Goal: Use online tool/utility: Utilize a website feature to perform a specific function

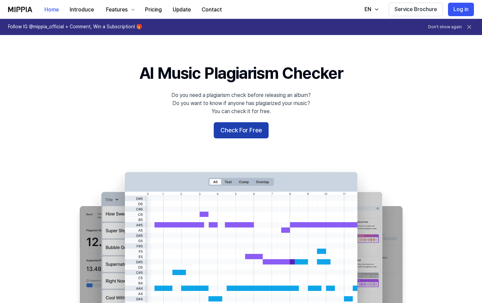
click at [258, 125] on button "Check For Free" at bounding box center [241, 130] width 55 height 16
click at [251, 132] on button "Check For Free" at bounding box center [241, 130] width 55 height 16
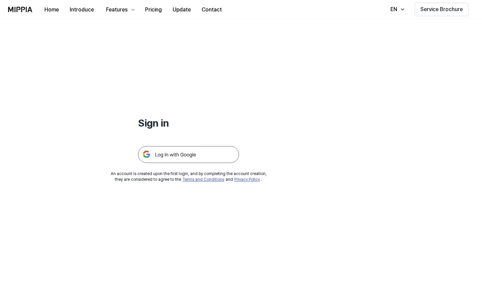
click at [214, 148] on img at bounding box center [188, 154] width 101 height 17
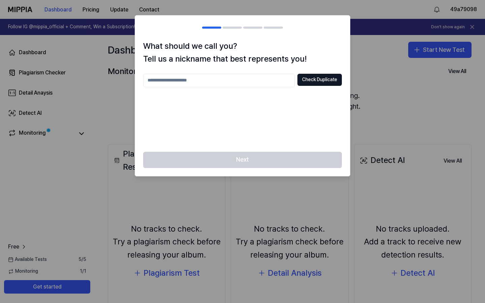
click at [372, 101] on div at bounding box center [242, 151] width 485 height 303
click at [275, 80] on input "text" at bounding box center [219, 80] width 152 height 13
type input "**********"
click at [325, 82] on button "Check Duplicate" at bounding box center [319, 80] width 44 height 12
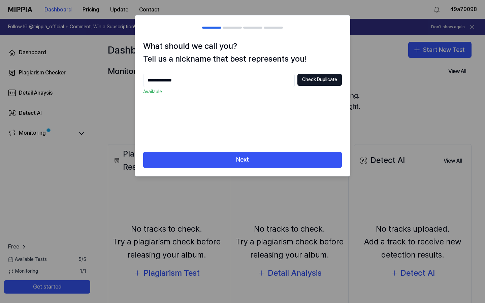
click at [295, 149] on div "**********" at bounding box center [242, 96] width 215 height 112
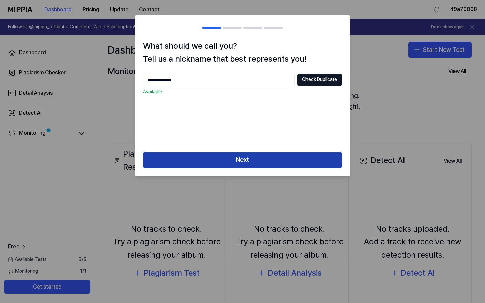
click at [286, 159] on button "Next" at bounding box center [242, 160] width 199 height 16
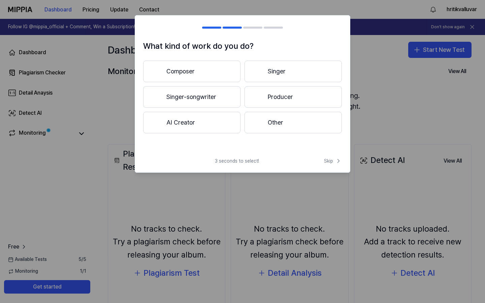
click at [272, 118] on button "Other" at bounding box center [292, 123] width 97 height 22
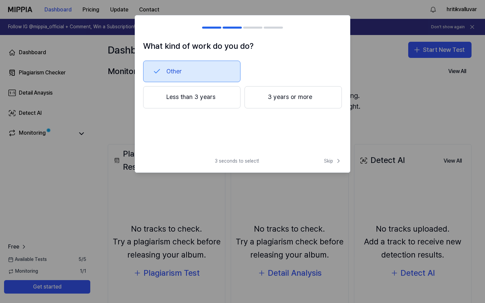
click at [233, 99] on button "Less than 3 years" at bounding box center [191, 97] width 97 height 22
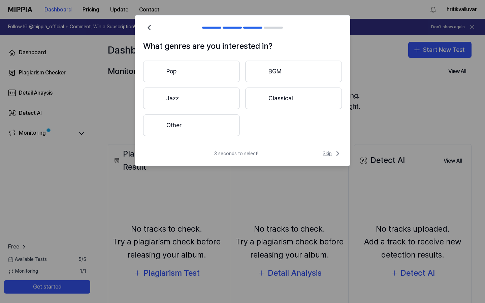
click at [328, 154] on span "Skip" at bounding box center [332, 154] width 19 height 8
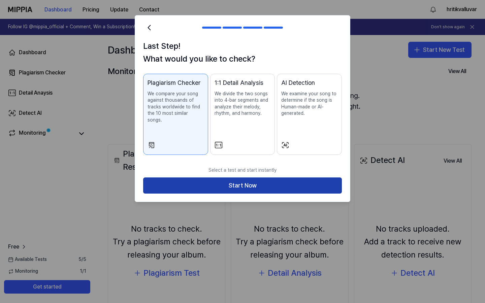
click at [290, 177] on button "Start Now" at bounding box center [242, 185] width 199 height 16
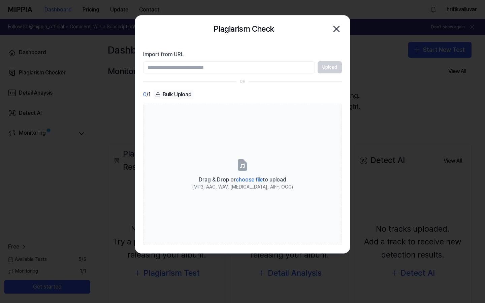
paste input "**********"
type input "**********"
click at [322, 70] on button "Upload" at bounding box center [330, 67] width 24 height 12
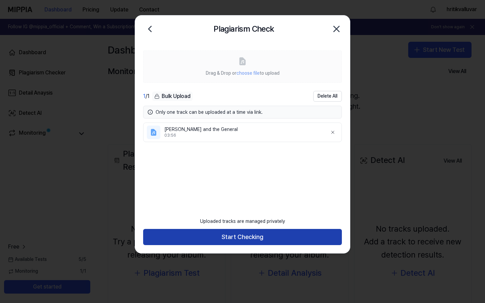
click at [283, 238] on button "Start Checking" at bounding box center [242, 237] width 199 height 16
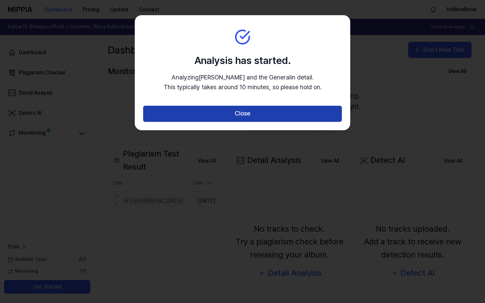
click at [299, 113] on button "Close" at bounding box center [242, 114] width 199 height 16
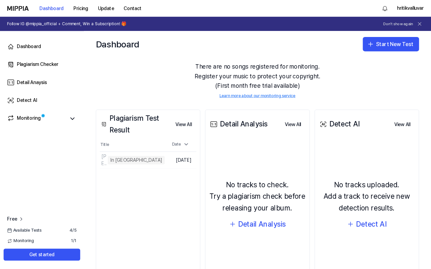
scroll to position [27, 0]
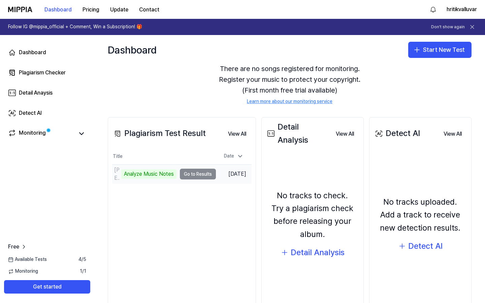
click at [191, 173] on td "Han Solo and the General Analyze Music Notes Go to Results" at bounding box center [164, 174] width 104 height 19
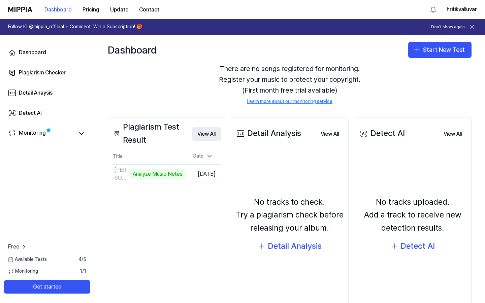
click at [199, 132] on button "View All" at bounding box center [206, 133] width 29 height 13
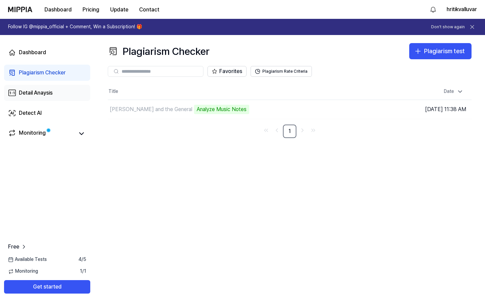
click at [47, 92] on div "Detail Anaysis" at bounding box center [36, 93] width 34 height 8
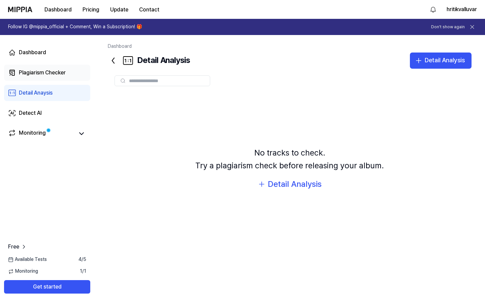
click at [49, 70] on div "Plagiarism Checker" at bounding box center [42, 73] width 47 height 8
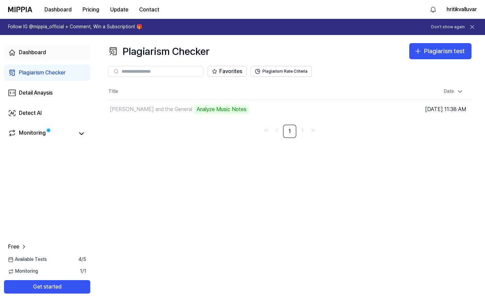
click at [41, 54] on div "Dashboard" at bounding box center [32, 52] width 27 height 8
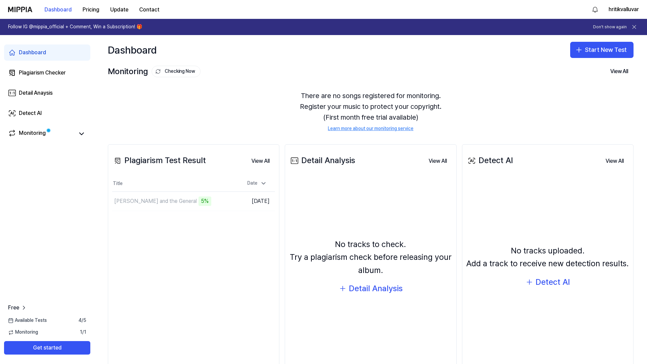
click at [215, 125] on div "There are no songs registered for monitoring. Register your music to protect yo…" at bounding box center [370, 111] width 525 height 58
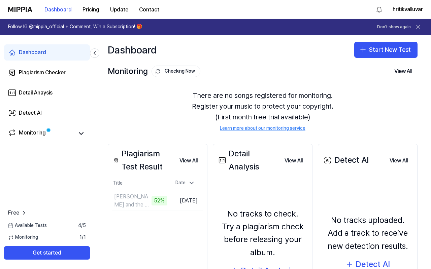
click at [172, 120] on div "There are no songs registered for monitoring. Register your music to protect yo…" at bounding box center [263, 111] width 310 height 58
